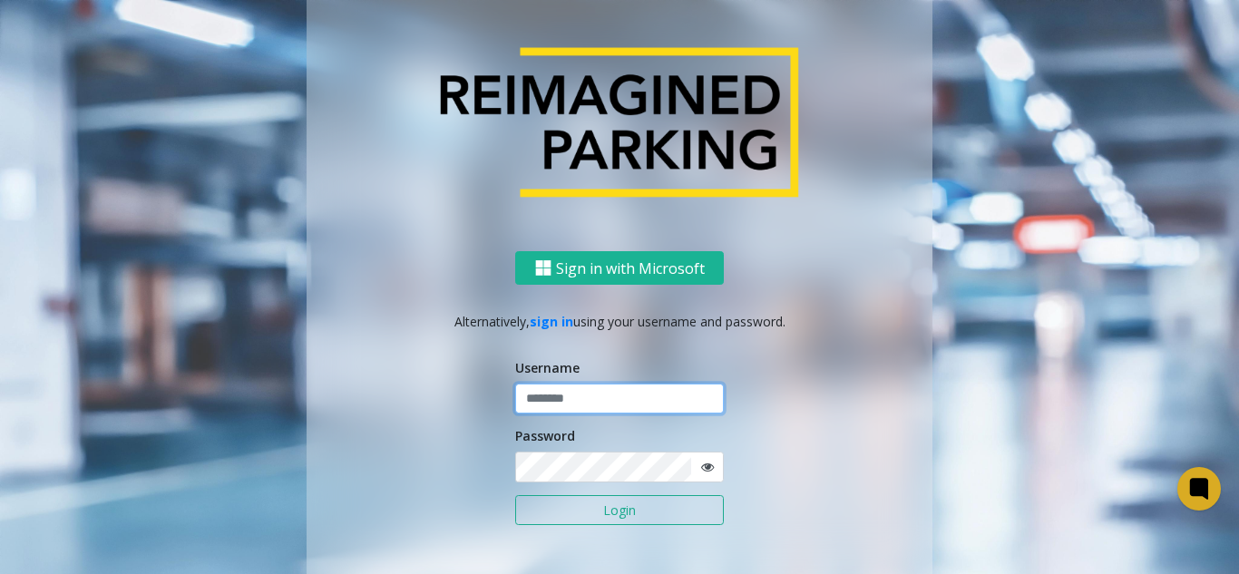
click at [551, 402] on input "text" at bounding box center [619, 399] width 209 height 31
type input "*******"
click at [515, 495] on button "Login" at bounding box center [619, 510] width 209 height 31
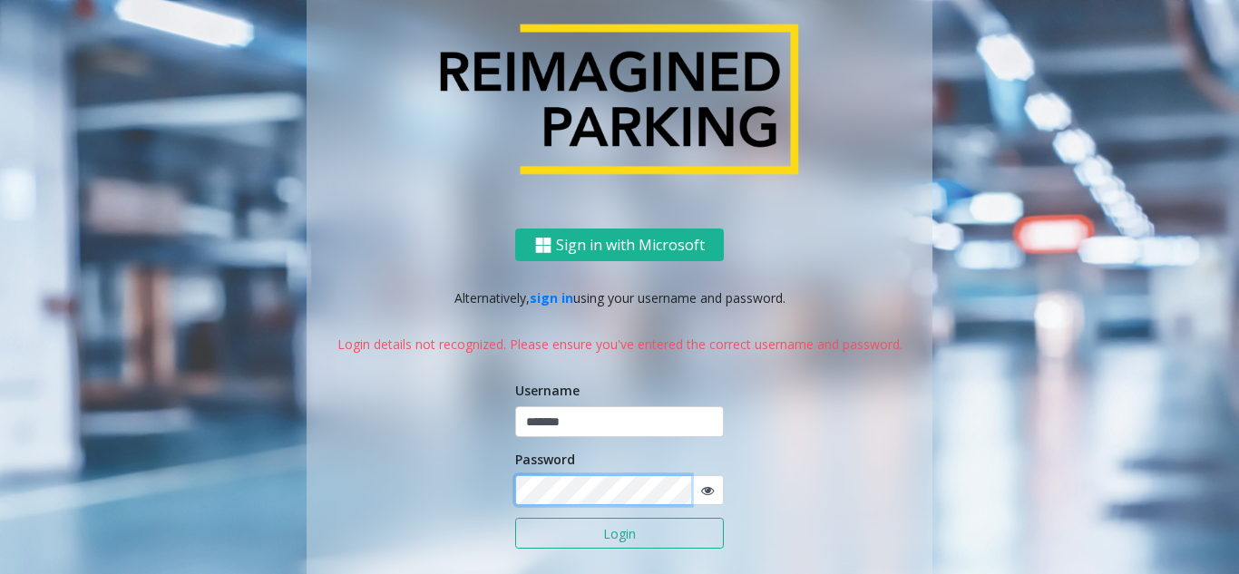
click at [515, 518] on button "Login" at bounding box center [619, 533] width 209 height 31
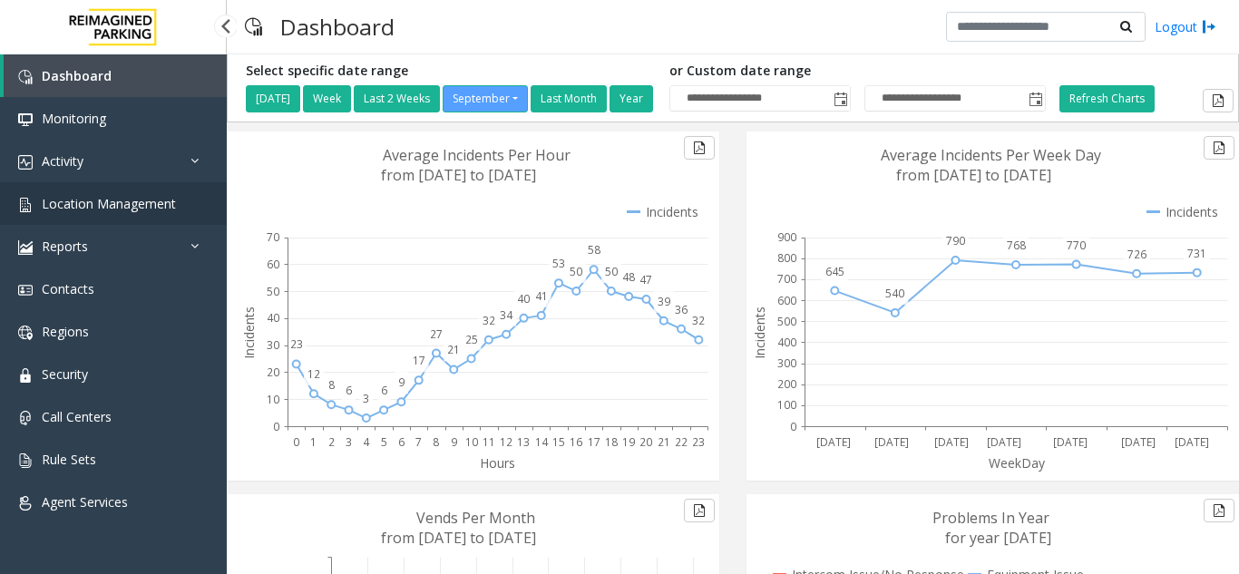
click at [121, 200] on span "Location Management" at bounding box center [109, 203] width 134 height 17
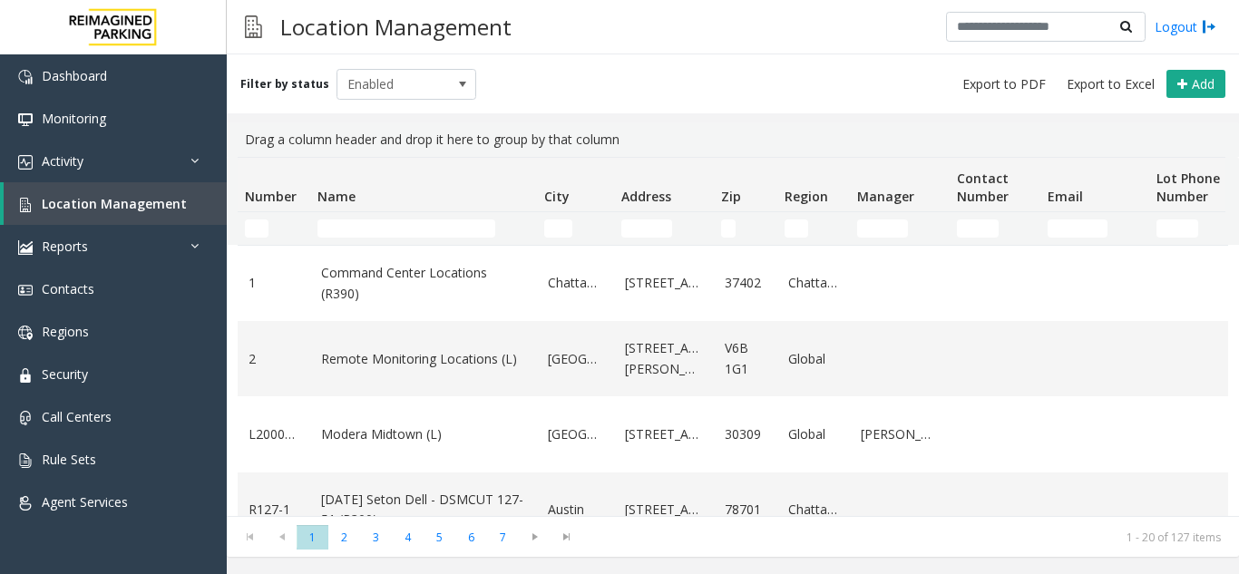
click at [440, 219] on td "Name Filter" at bounding box center [423, 228] width 227 height 33
click at [438, 233] on input "Name Filter" at bounding box center [407, 229] width 178 height 18
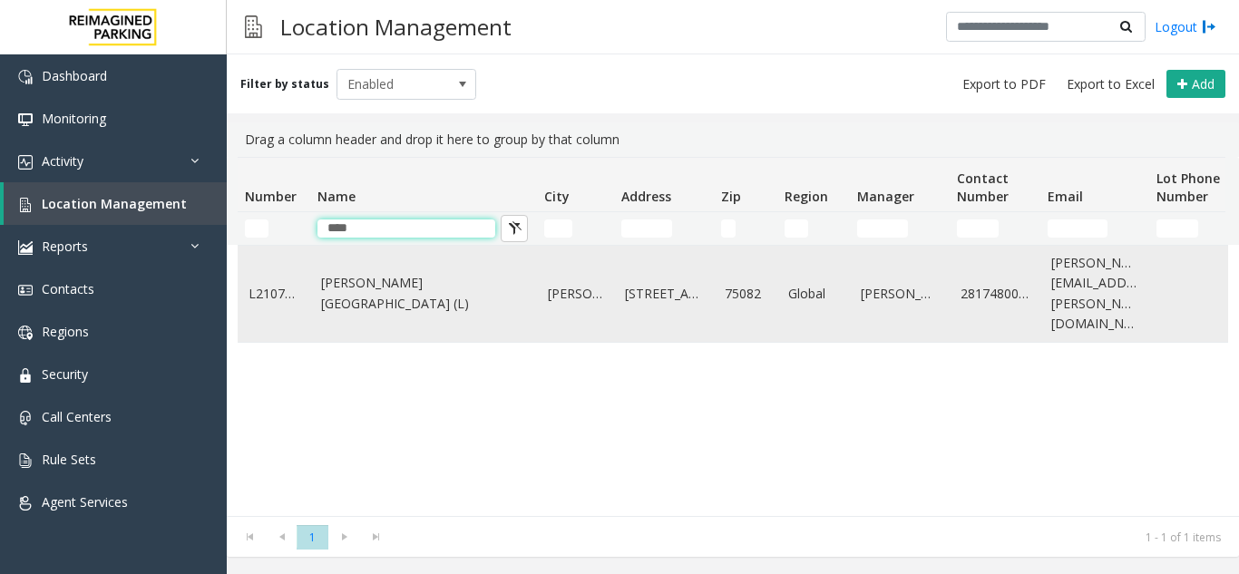
type input "****"
click at [384, 288] on link "Eisemann Center (L)" at bounding box center [423, 293] width 205 height 41
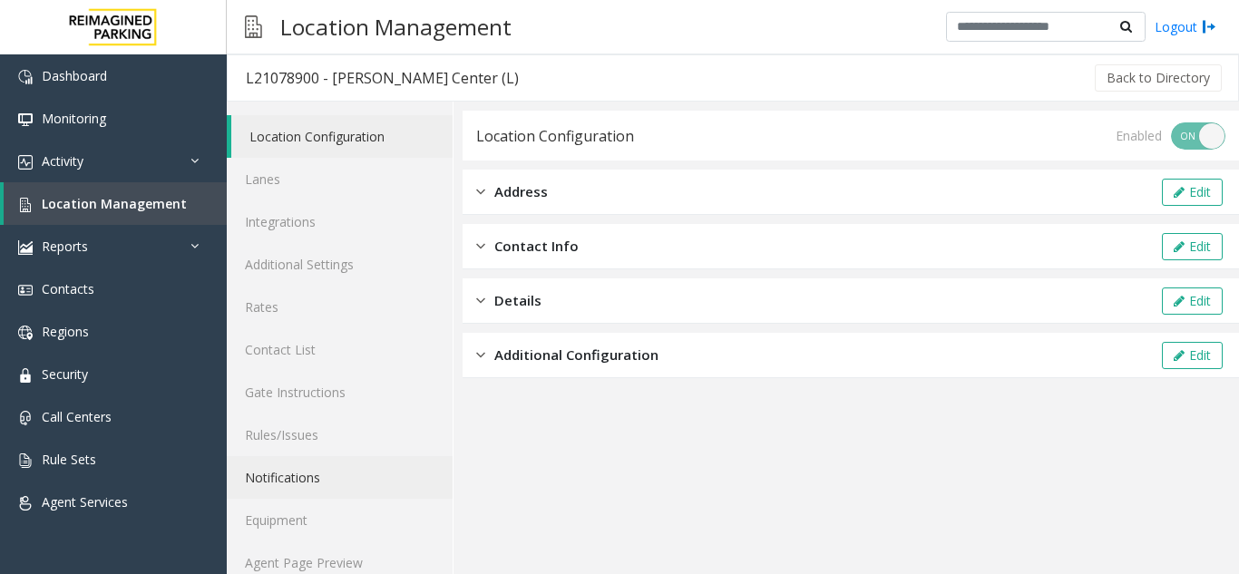
scroll to position [24, 0]
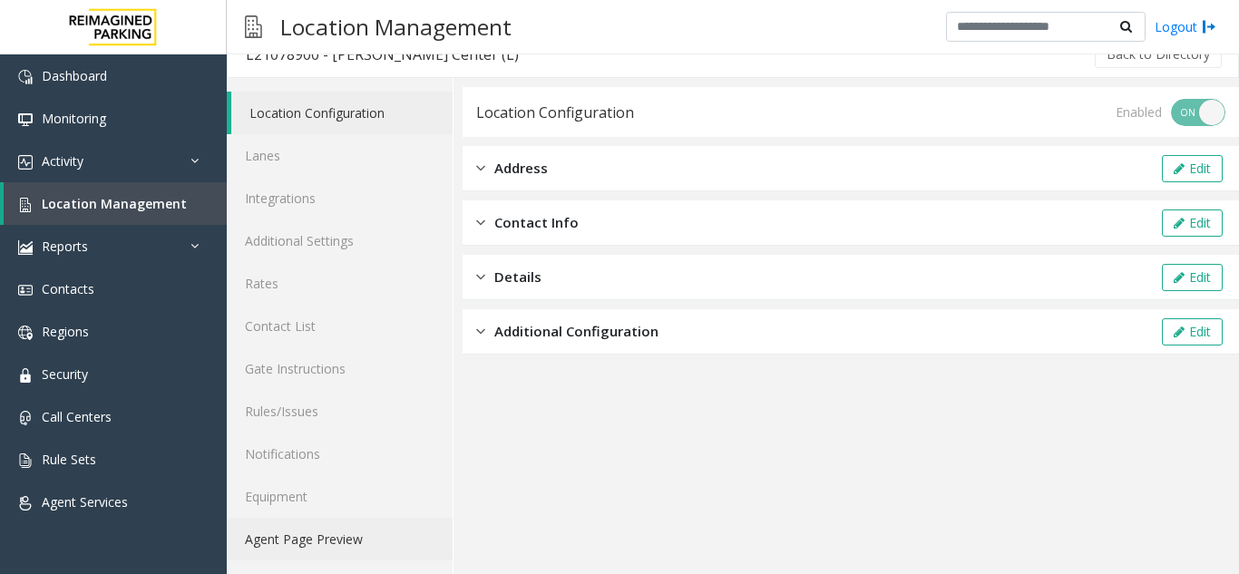
click at [313, 536] on link "Agent Page Preview" at bounding box center [340, 539] width 226 height 43
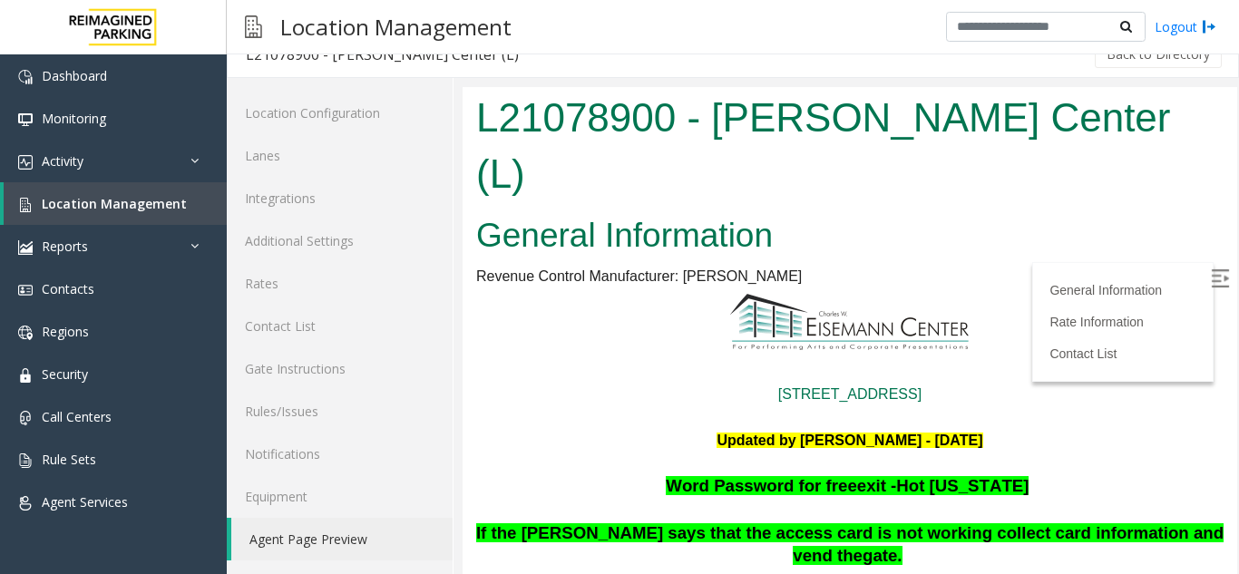
scroll to position [181, 0]
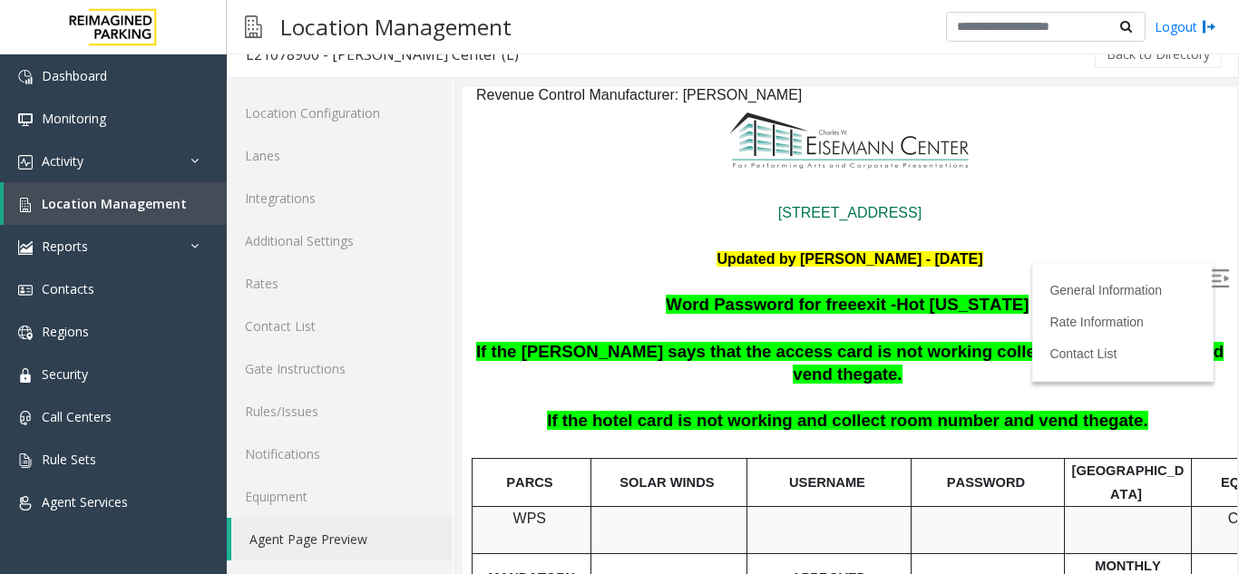
click at [1211, 275] on img at bounding box center [1220, 278] width 18 height 18
click at [1109, 411] on span "gate." at bounding box center [1129, 420] width 40 height 19
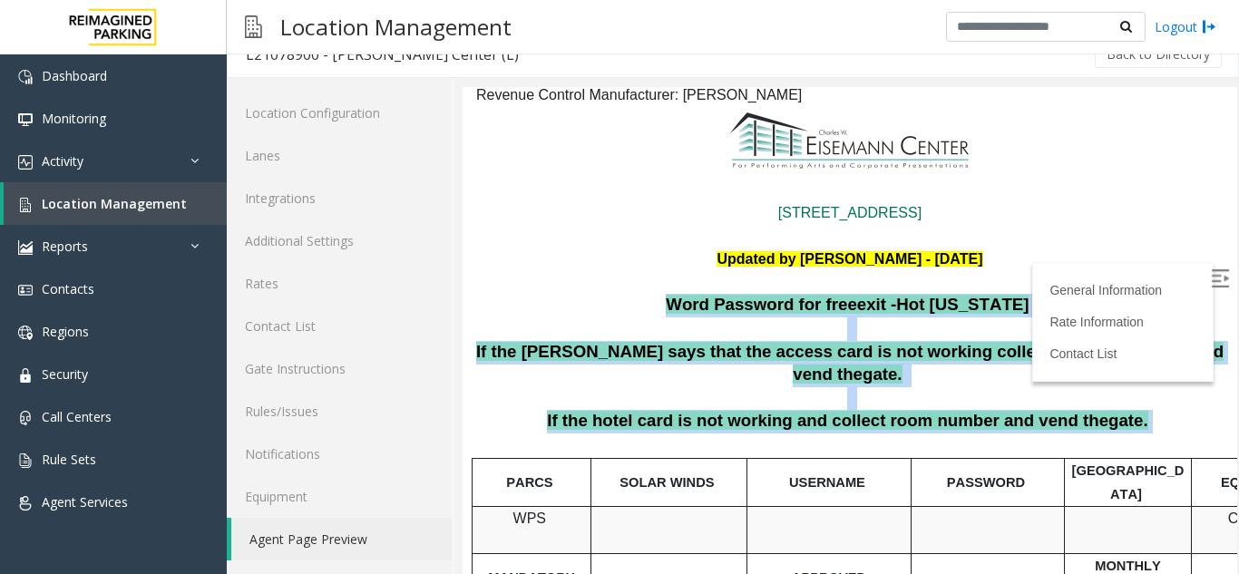
drag, startPoint x: 1109, startPoint y: 343, endPoint x: 672, endPoint y: 252, distance: 445.7
click at [677, 294] on p "Word Password for free exit - Hot Texas" at bounding box center [849, 306] width 751 height 24
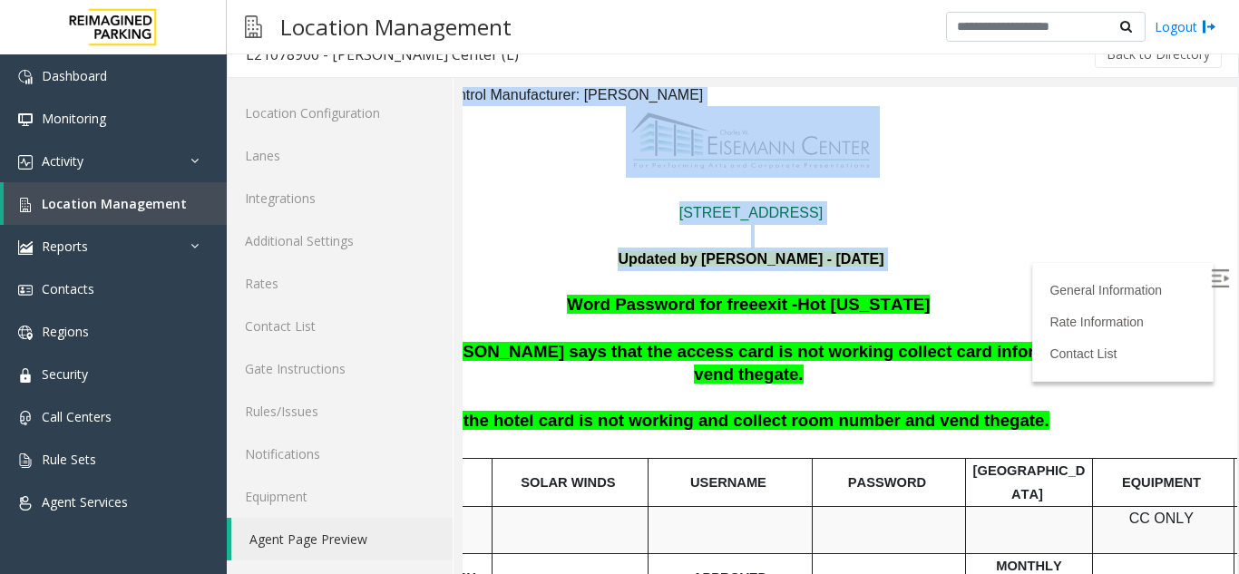
scroll to position [181, 256]
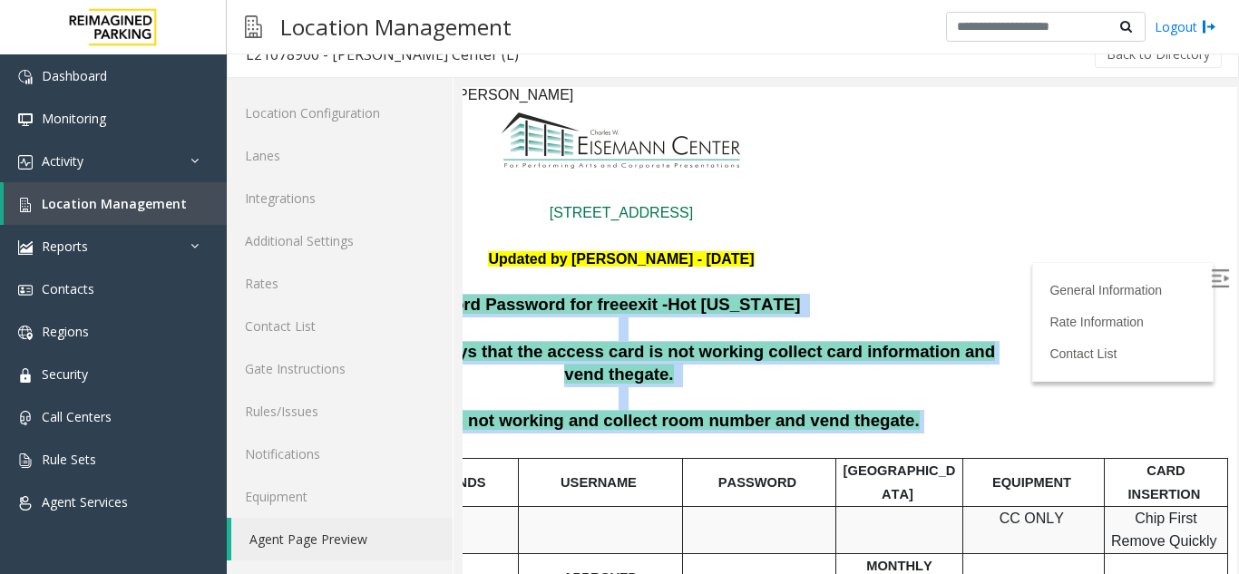
drag, startPoint x: 700, startPoint y: 252, endPoint x: 874, endPoint y: 351, distance: 199.5
click at [874, 410] on p "If the hotel card is not working and collect room number and vend the gate." at bounding box center [621, 422] width 751 height 24
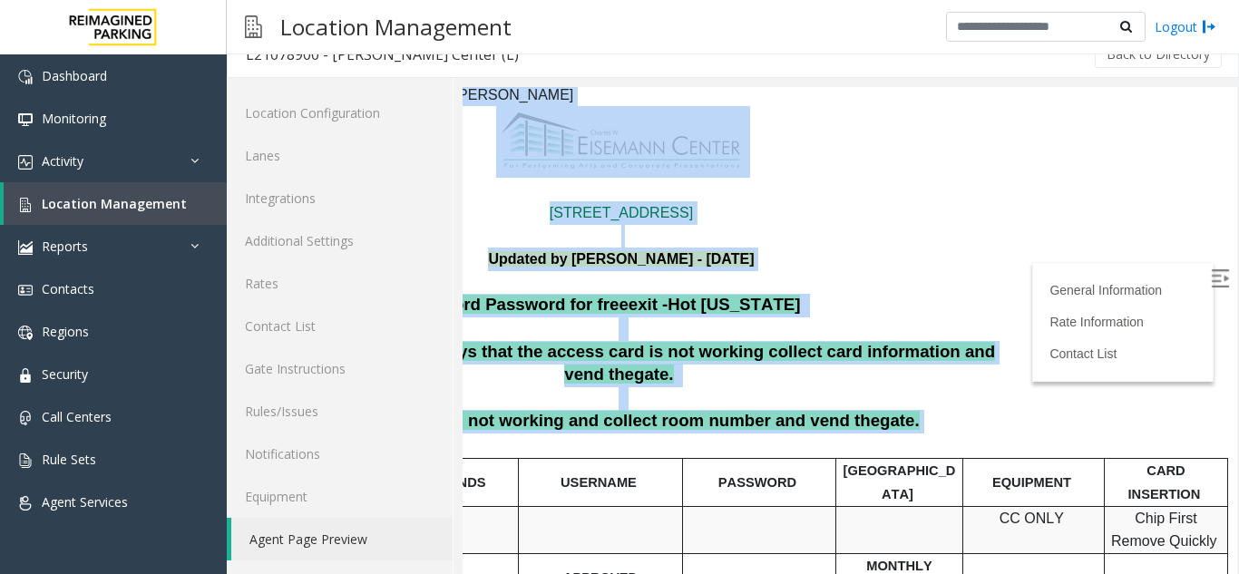
scroll to position [181, 0]
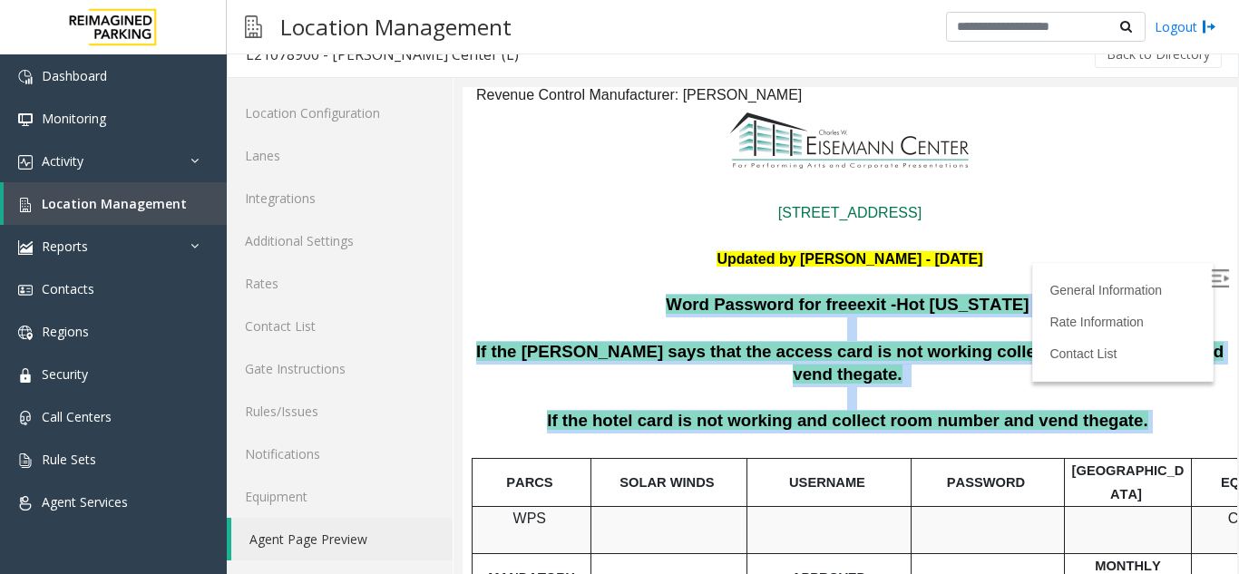
drag, startPoint x: 863, startPoint y: 345, endPoint x: 696, endPoint y: 259, distance: 187.5
click at [684, 411] on span "If the hotel card is not working and collect room number and vend the" at bounding box center [828, 420] width 562 height 19
drag, startPoint x: 1107, startPoint y: 348, endPoint x: 691, endPoint y: 237, distance: 430.2
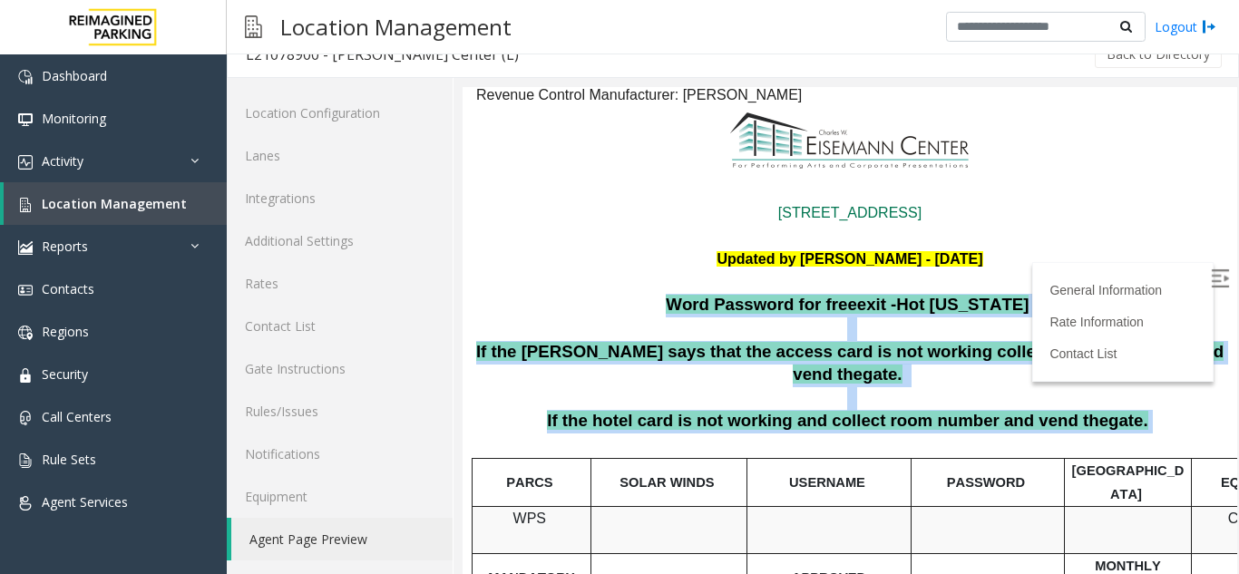
click at [713, 295] on span "Word Password for free" at bounding box center [761, 304] width 191 height 19
drag, startPoint x: 694, startPoint y: 250, endPoint x: 1142, endPoint y: 355, distance: 460.2
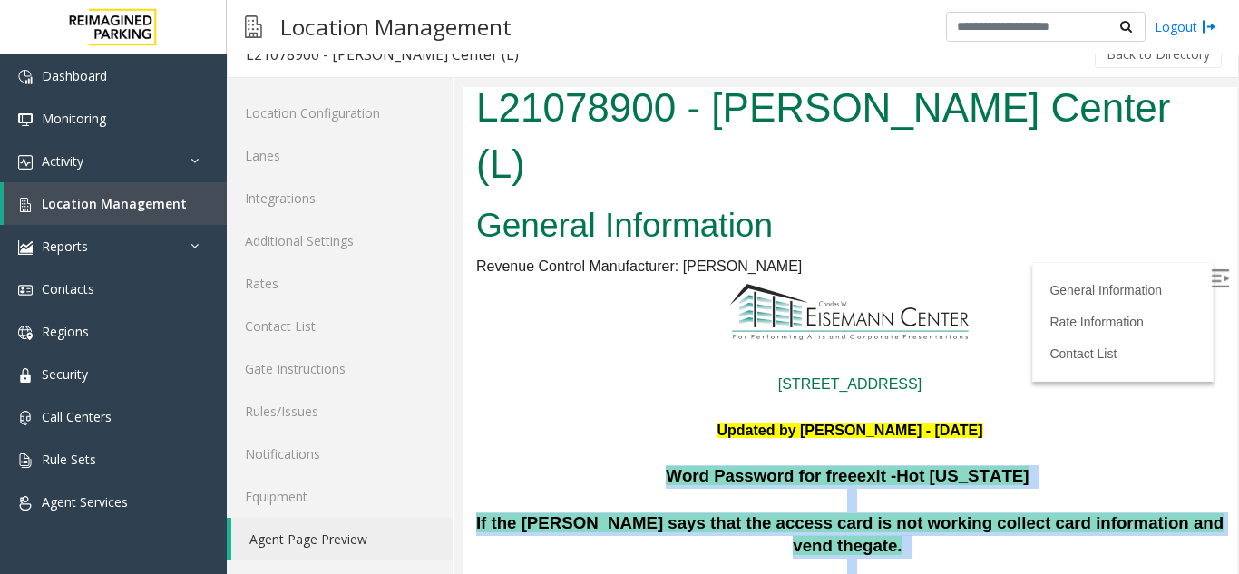
scroll to position [0, 0]
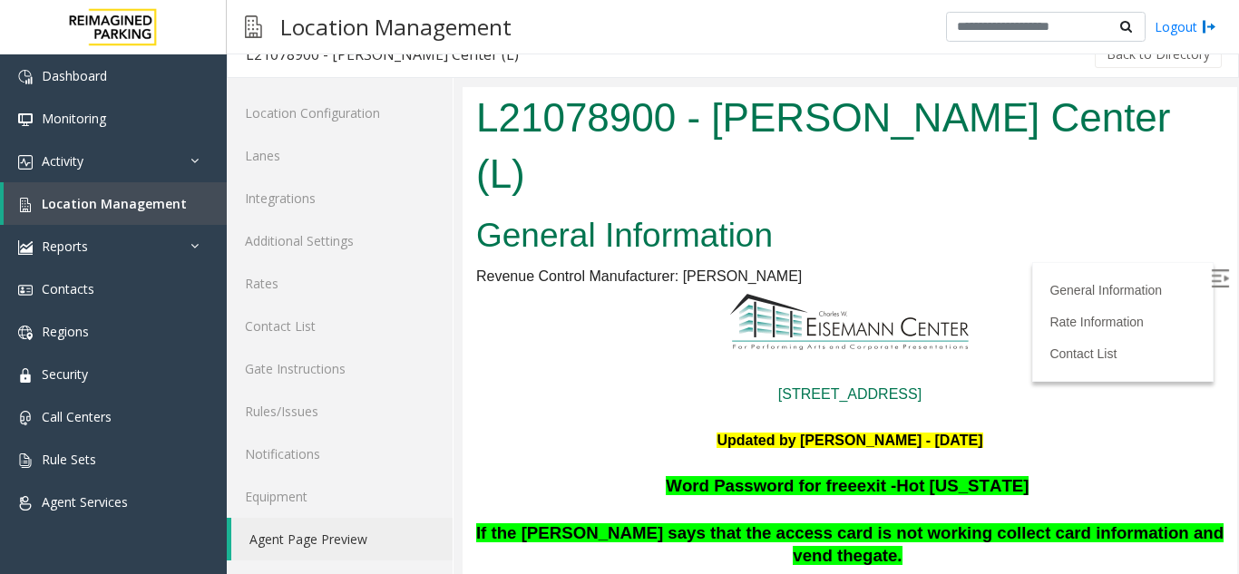
click at [1026, 291] on p at bounding box center [850, 324] width 748 height 72
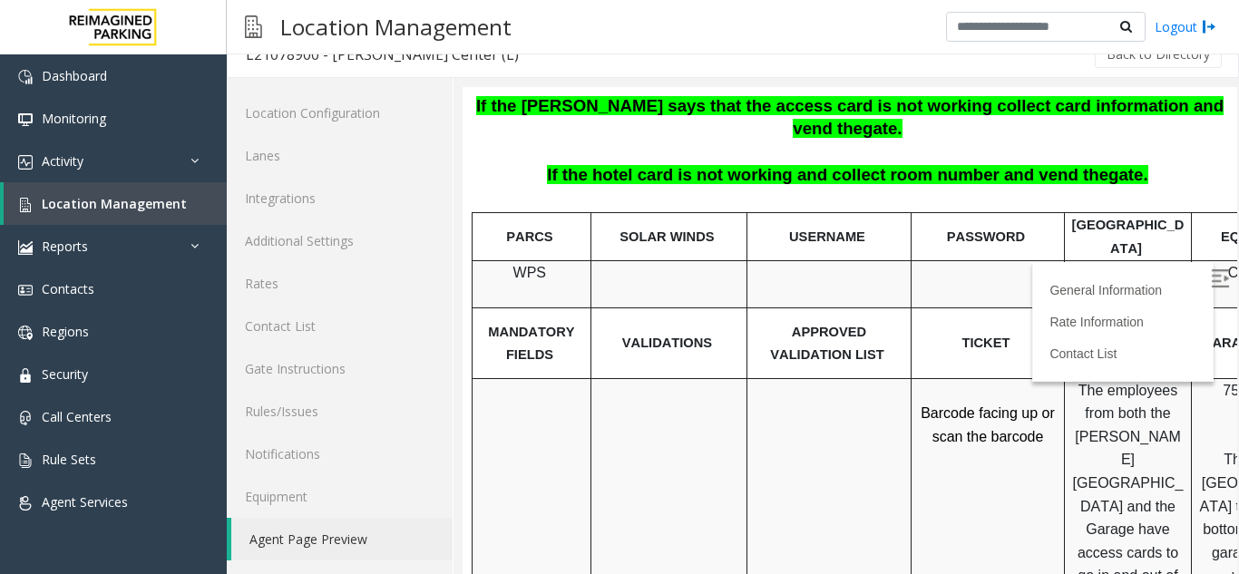
scroll to position [363, 0]
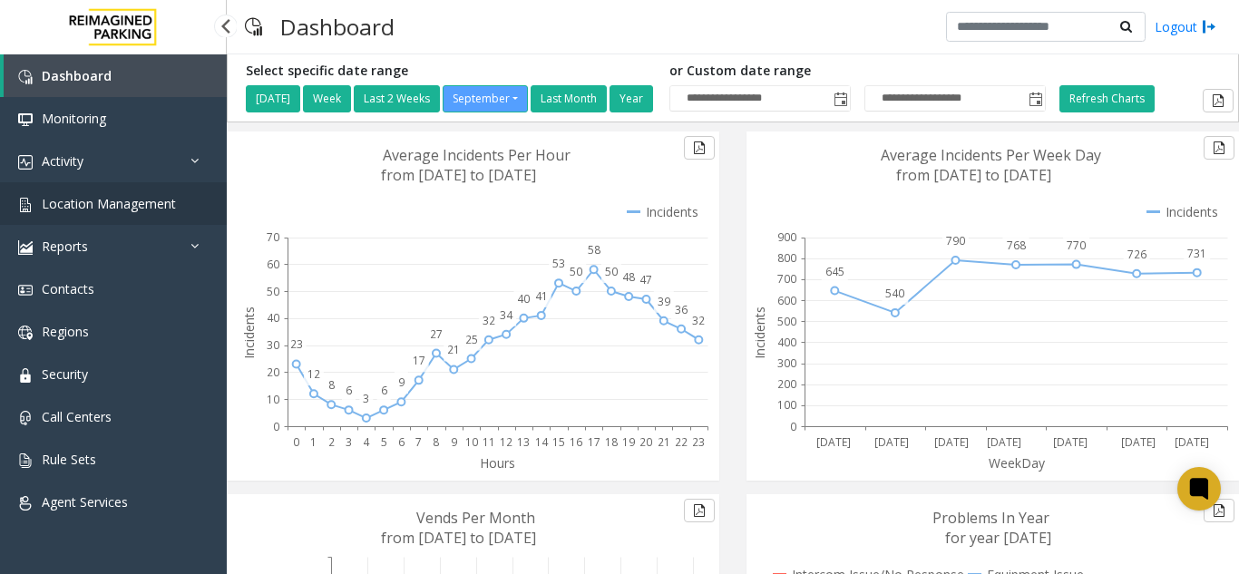
click at [104, 199] on span "Location Management" at bounding box center [109, 203] width 134 height 17
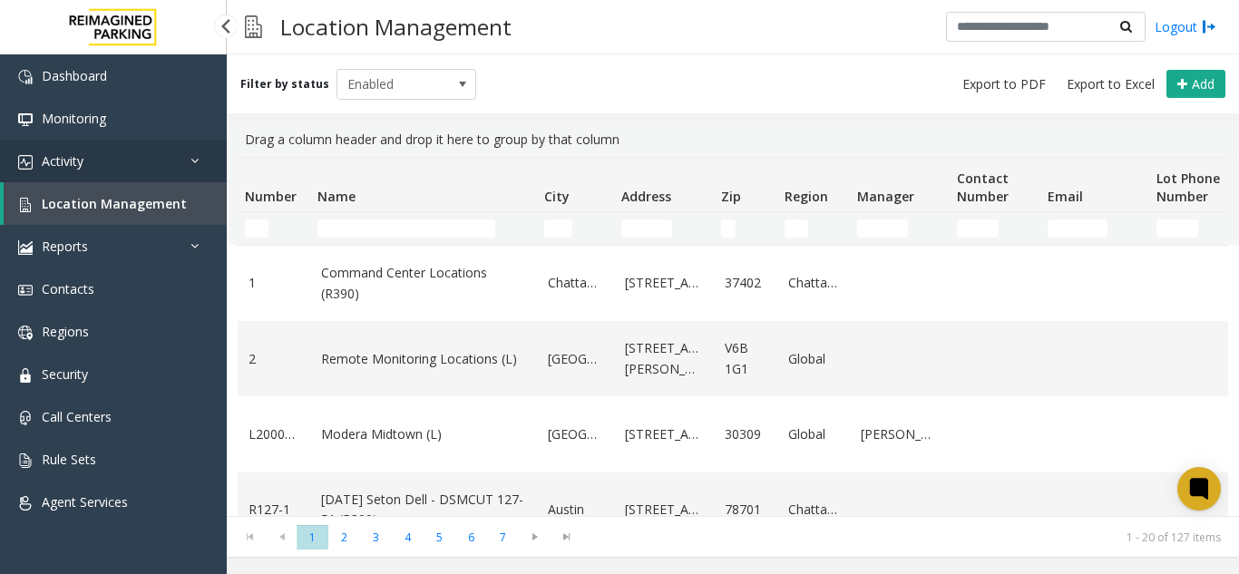
click at [98, 149] on link "Activity" at bounding box center [113, 161] width 227 height 43
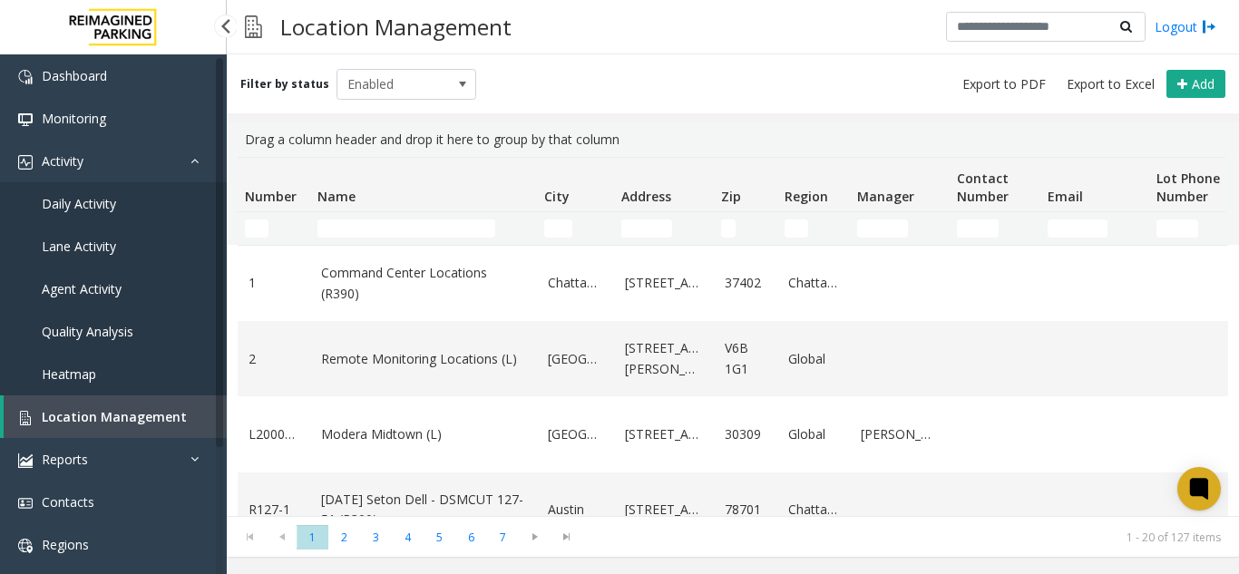
click at [108, 200] on span "Daily Activity" at bounding box center [79, 203] width 74 height 17
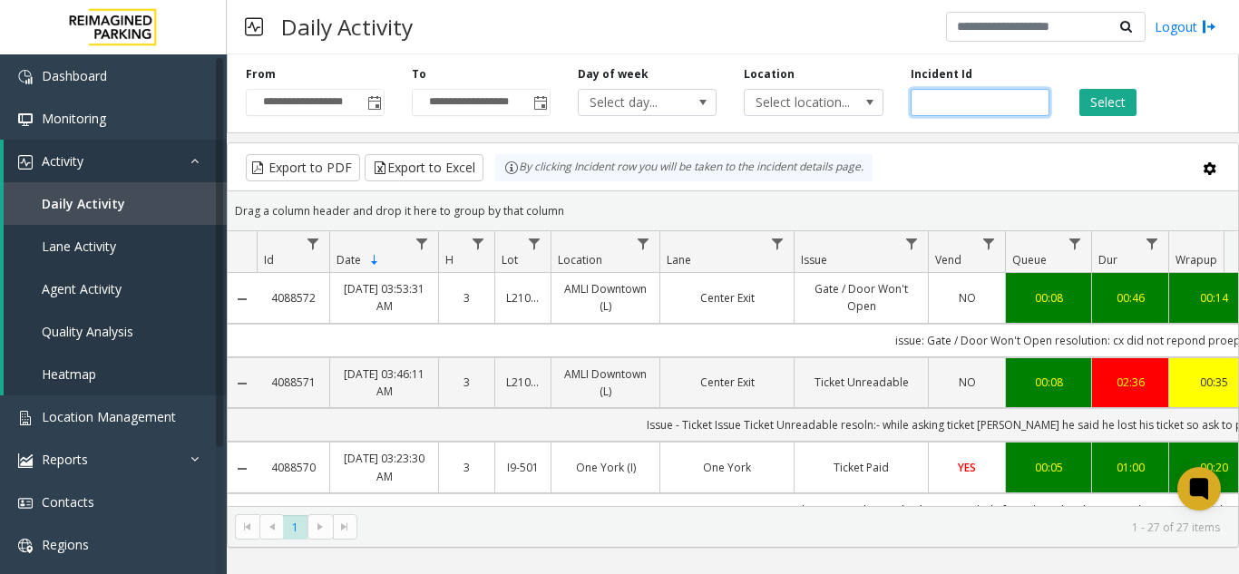
click at [949, 102] on input "number" at bounding box center [980, 102] width 139 height 27
paste input "*******"
type input "*******"
click at [1096, 109] on button "Select" at bounding box center [1108, 102] width 57 height 27
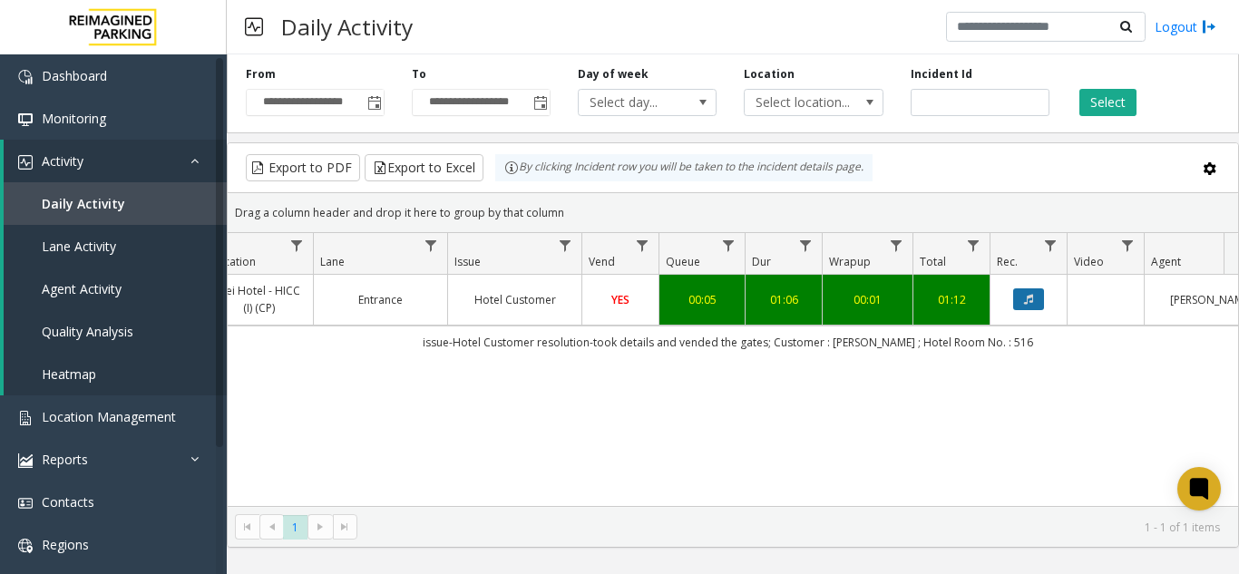
click at [1032, 297] on icon "Data table" at bounding box center [1028, 299] width 9 height 11
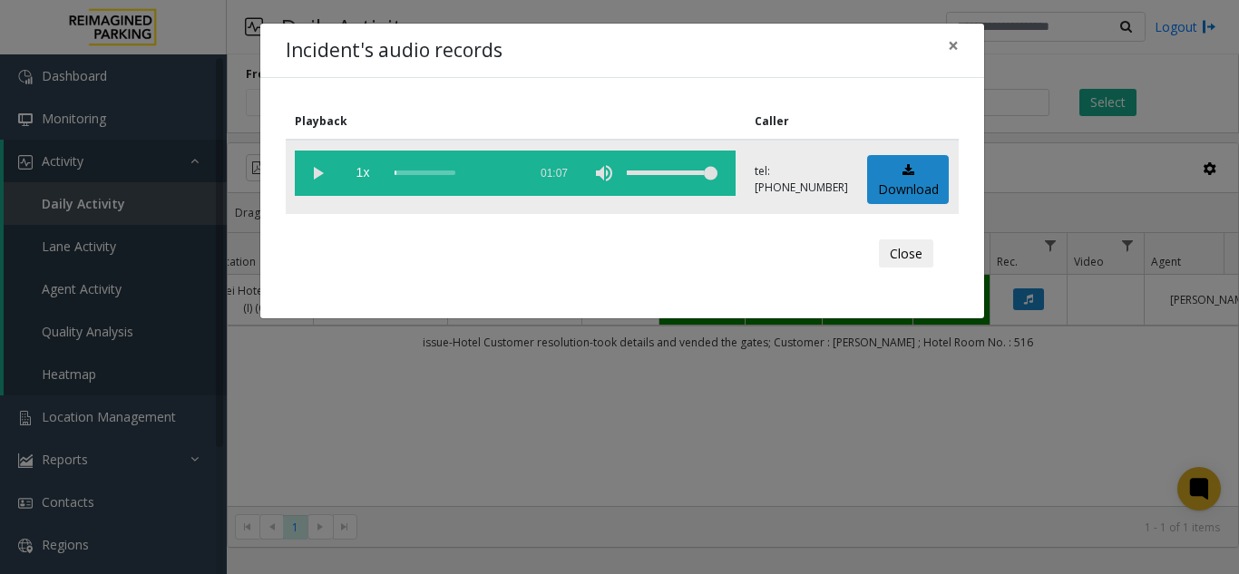
click at [314, 173] on vg-play-pause at bounding box center [317, 173] width 45 height 45
click at [318, 175] on vg-play-pause at bounding box center [317, 173] width 45 height 45
click at [616, 177] on vg-mute at bounding box center [604, 173] width 45 height 45
click at [612, 175] on vg-mute at bounding box center [604, 173] width 45 height 45
